Goal: Transaction & Acquisition: Download file/media

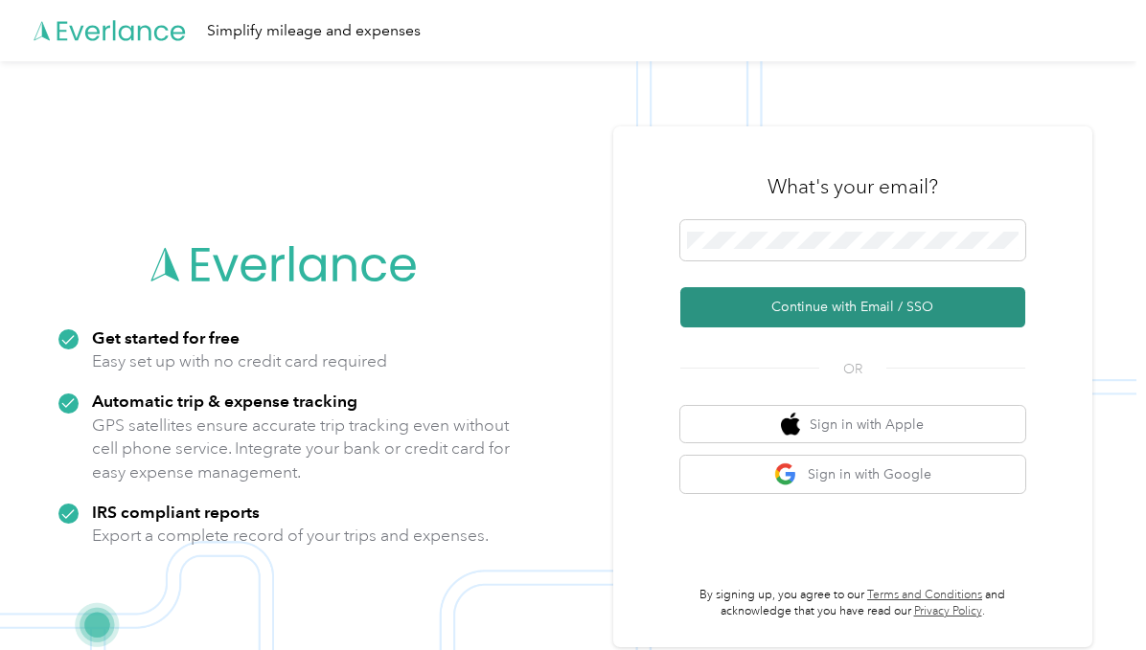
click at [862, 297] on button "Continue with Email / SSO" at bounding box center [852, 307] width 345 height 40
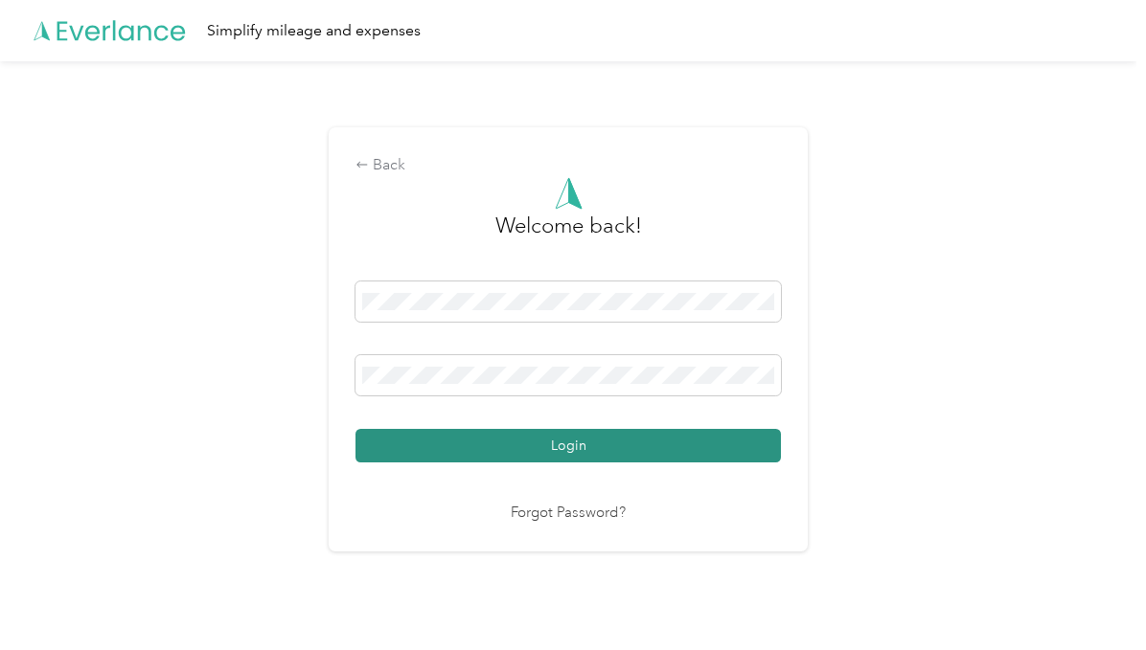
click at [615, 451] on button "Login" at bounding box center [567, 446] width 425 height 34
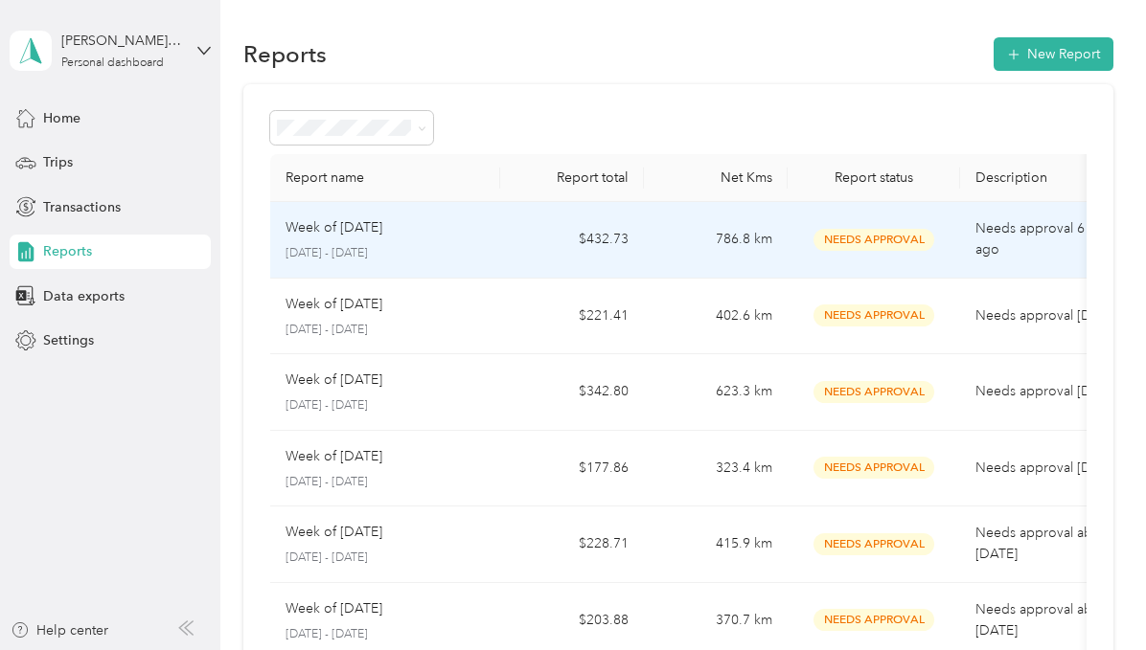
click at [660, 247] on td "786.8 km" at bounding box center [716, 240] width 144 height 77
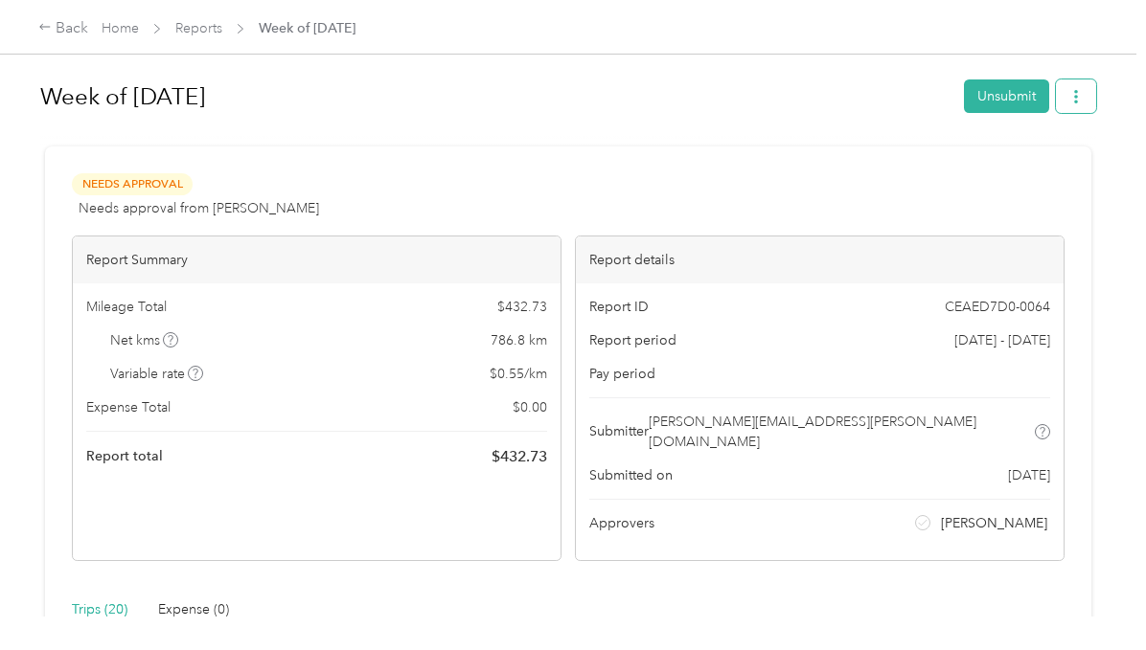
click at [1081, 92] on icon "button" at bounding box center [1075, 96] width 13 height 13
click at [1008, 165] on span "Download" at bounding box center [1030, 166] width 63 height 20
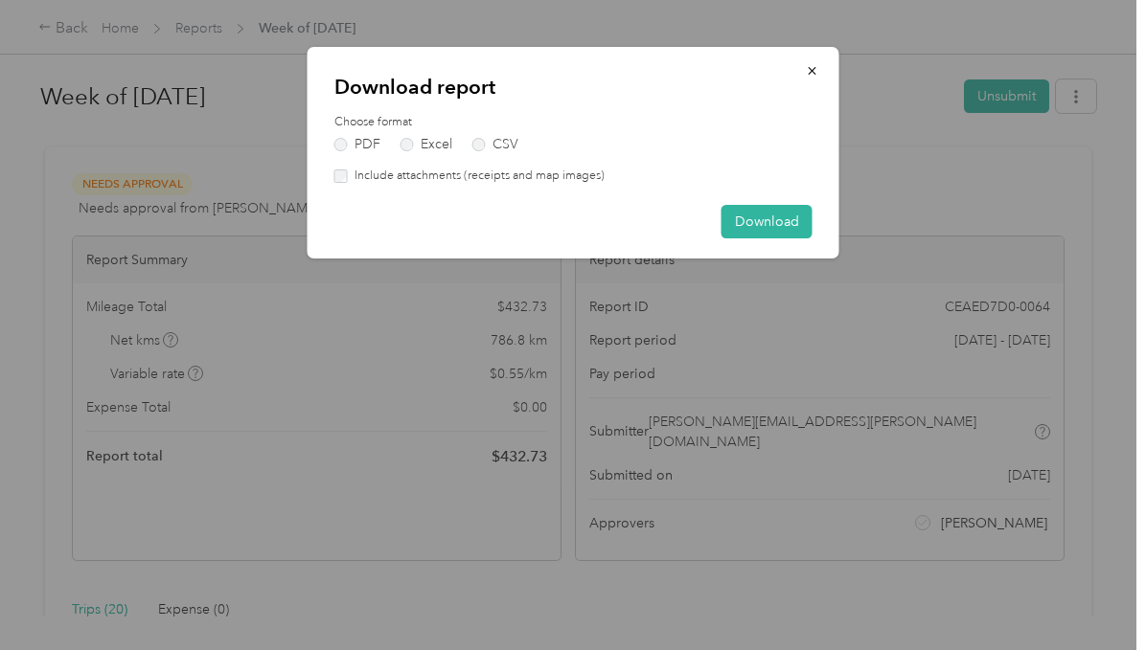
click at [501, 181] on label "Include attachments (receipts and map images)" at bounding box center [476, 176] width 257 height 17
click at [785, 224] on button "Download" at bounding box center [766, 222] width 91 height 34
